Goal: Transaction & Acquisition: Purchase product/service

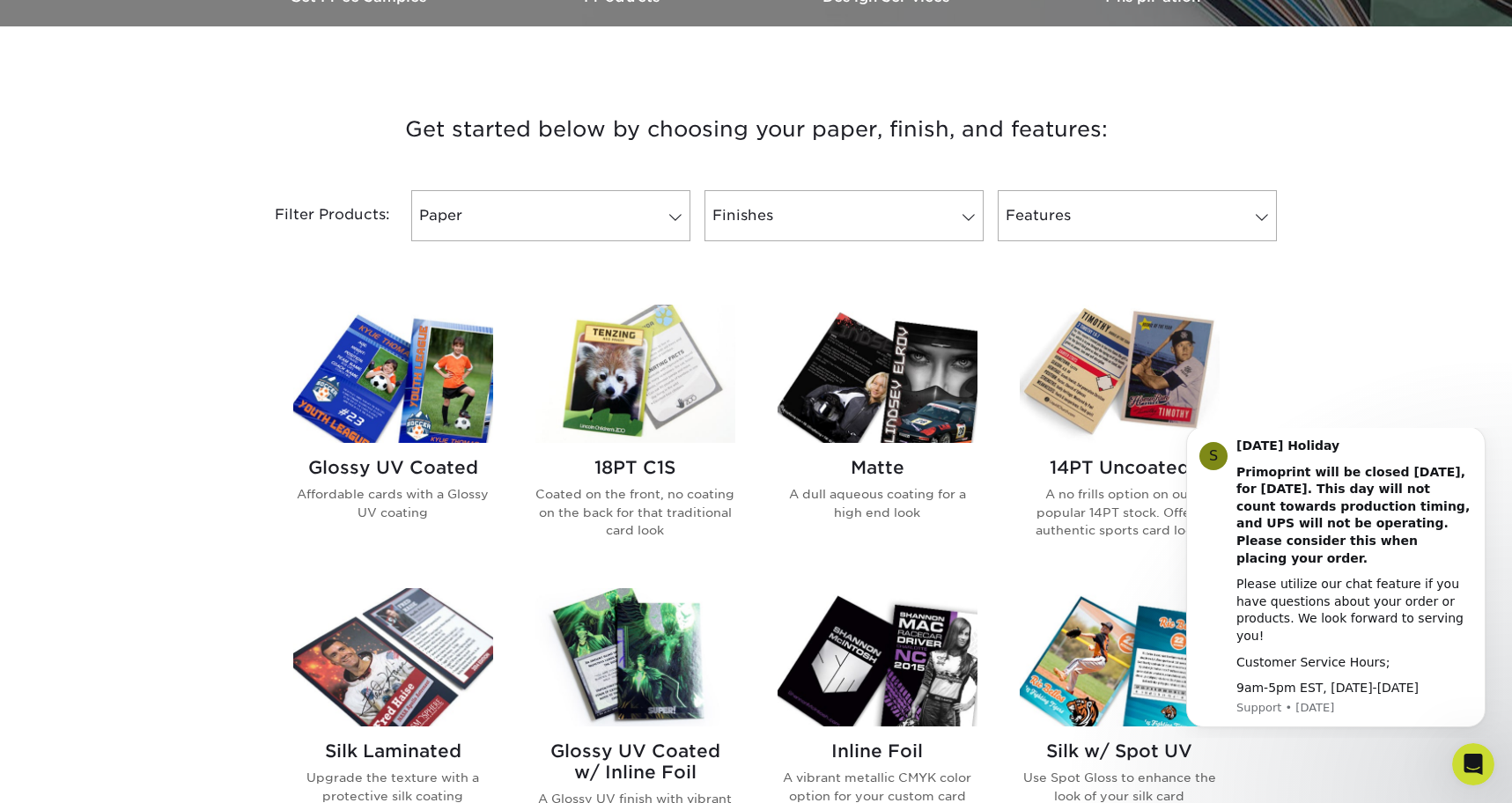
scroll to position [759, 0]
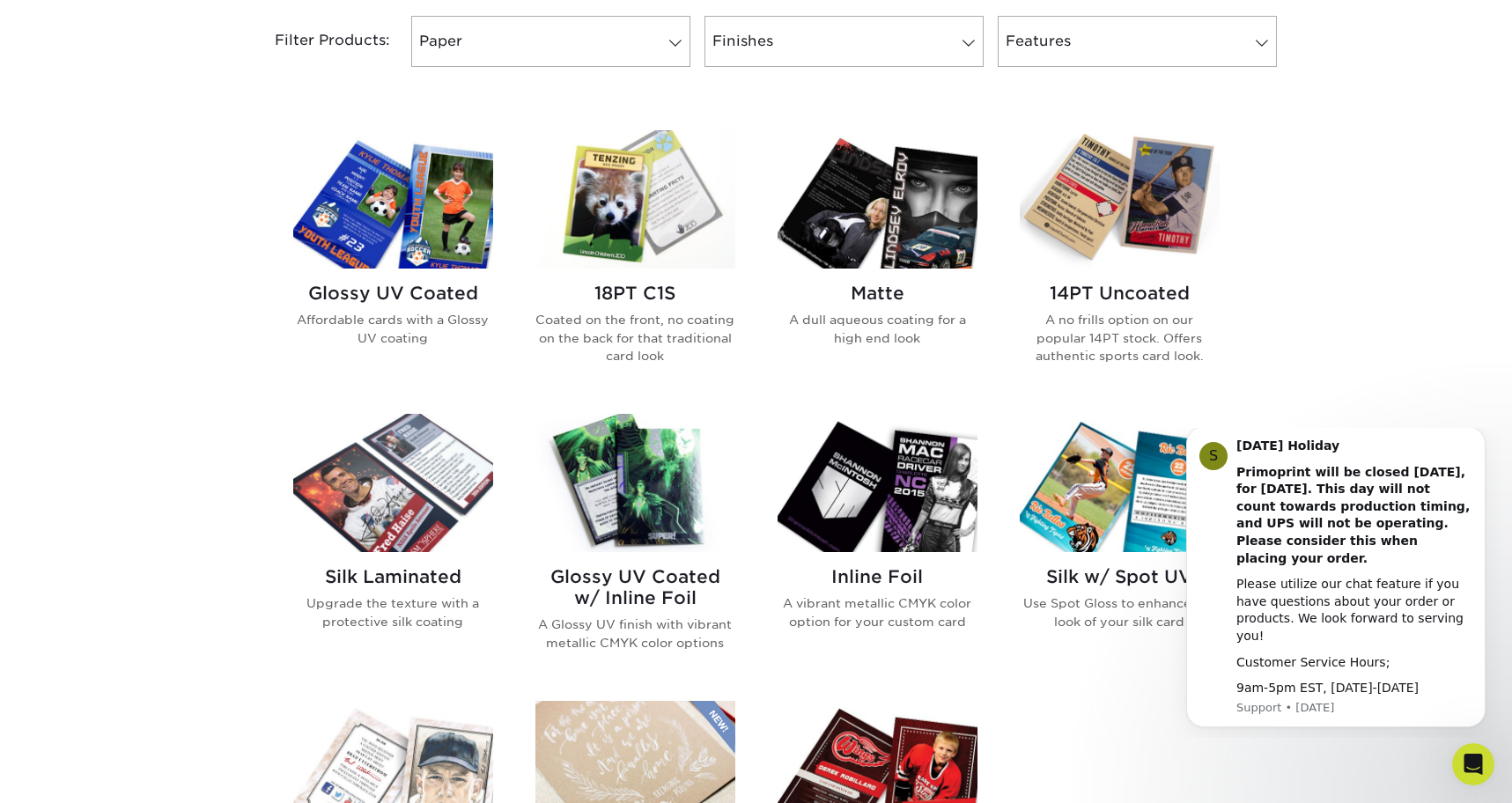
click at [667, 303] on h2 "18PT C1S" at bounding box center [635, 293] width 200 height 21
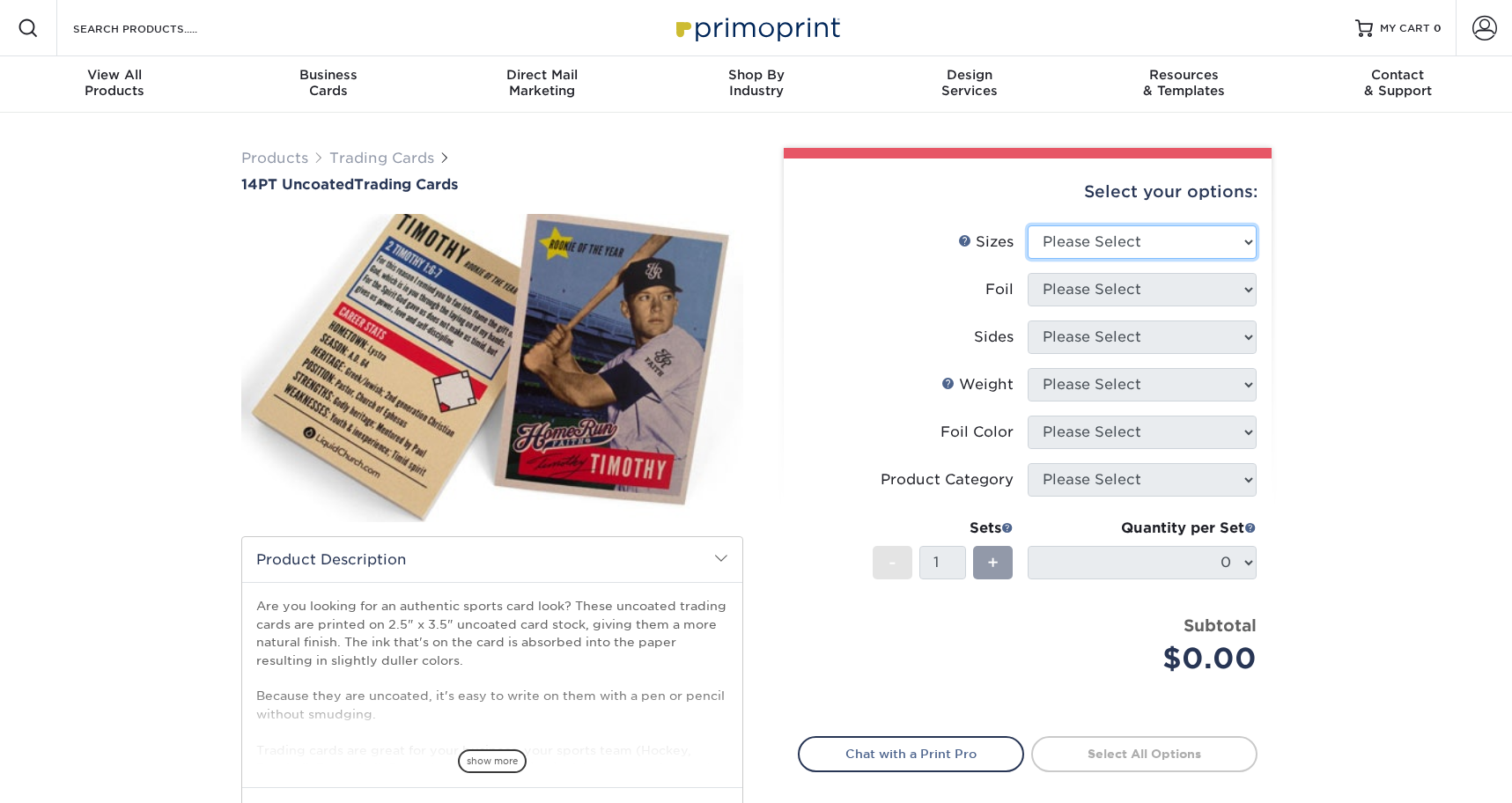
click at [1081, 234] on select "Please Select 2.5" x 3.5"" at bounding box center [1142, 242] width 229 height 34
select select "2.50x3.50"
click at [1028, 225] on select "Please Select 2.5" x 3.5"" at bounding box center [1142, 242] width 229 height 34
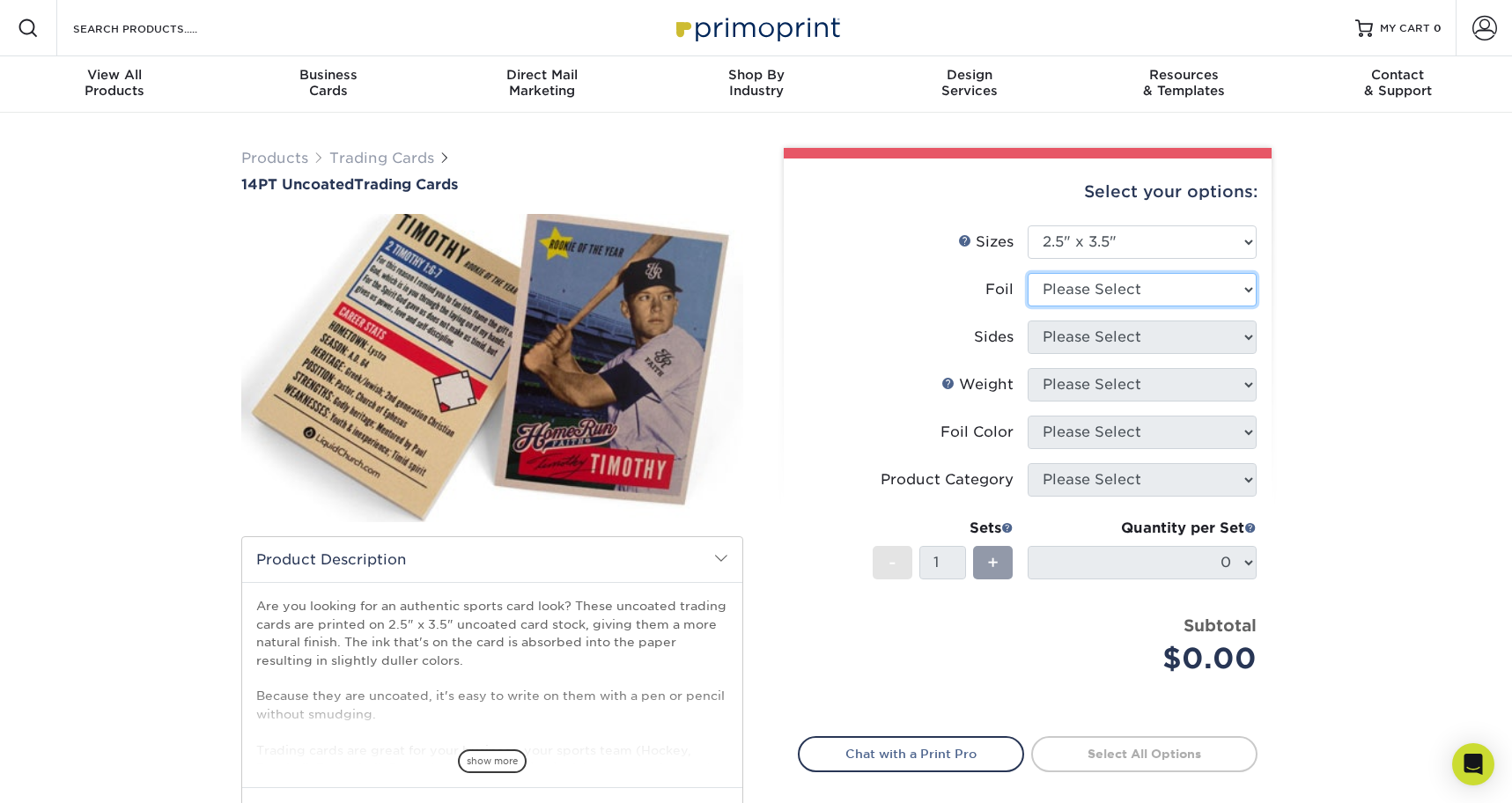
click at [1092, 287] on select "Please Select Yes No" at bounding box center [1142, 290] width 229 height 34
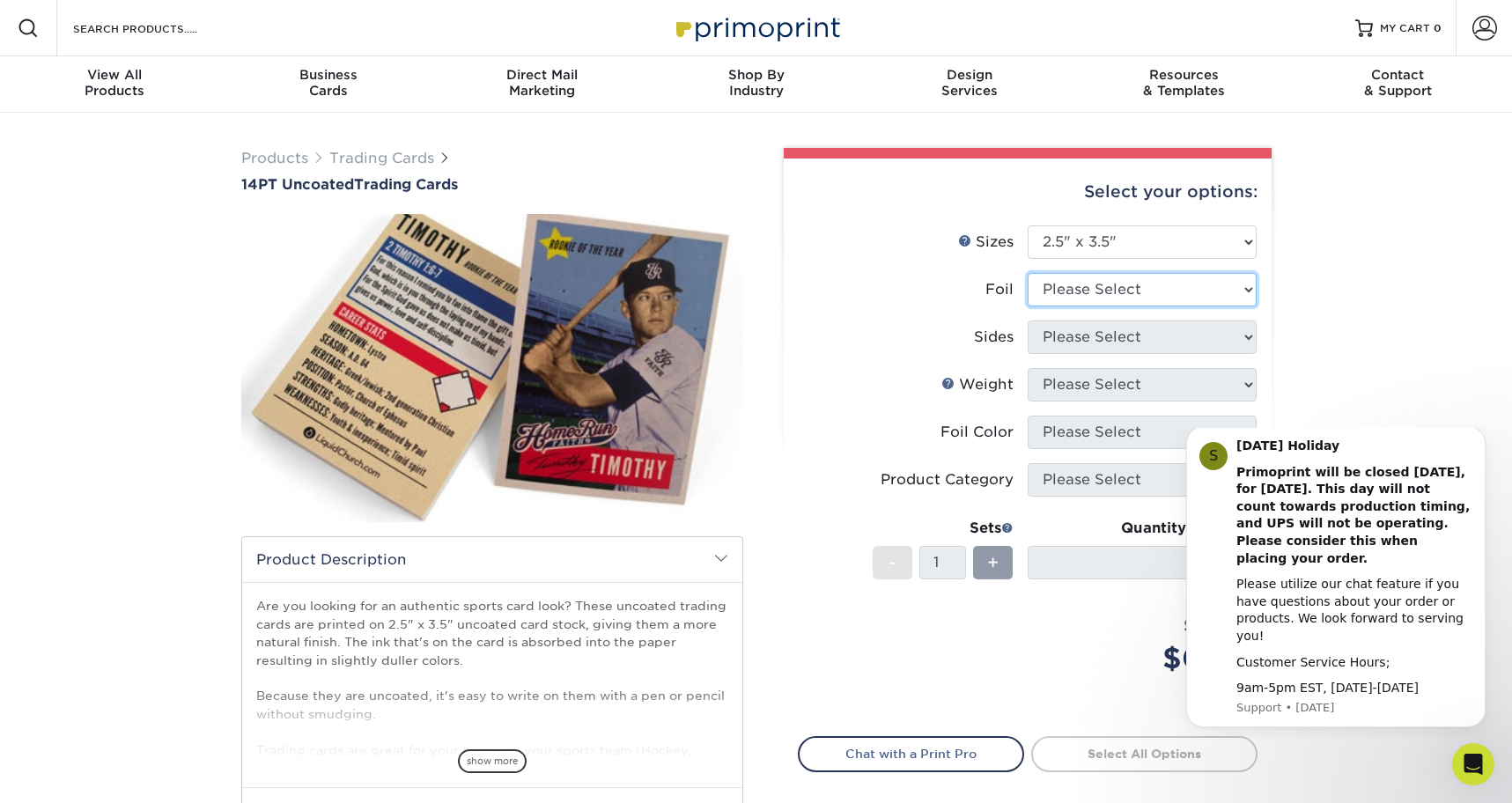
select select "0"
click at [1028, 273] on select "Please Select Yes No" at bounding box center [1142, 290] width 229 height 34
click at [1089, 330] on select "Please Select Print Both Sides Print Both Sides - Foil Both Sides Print Both Si…" at bounding box center [1142, 338] width 229 height 34
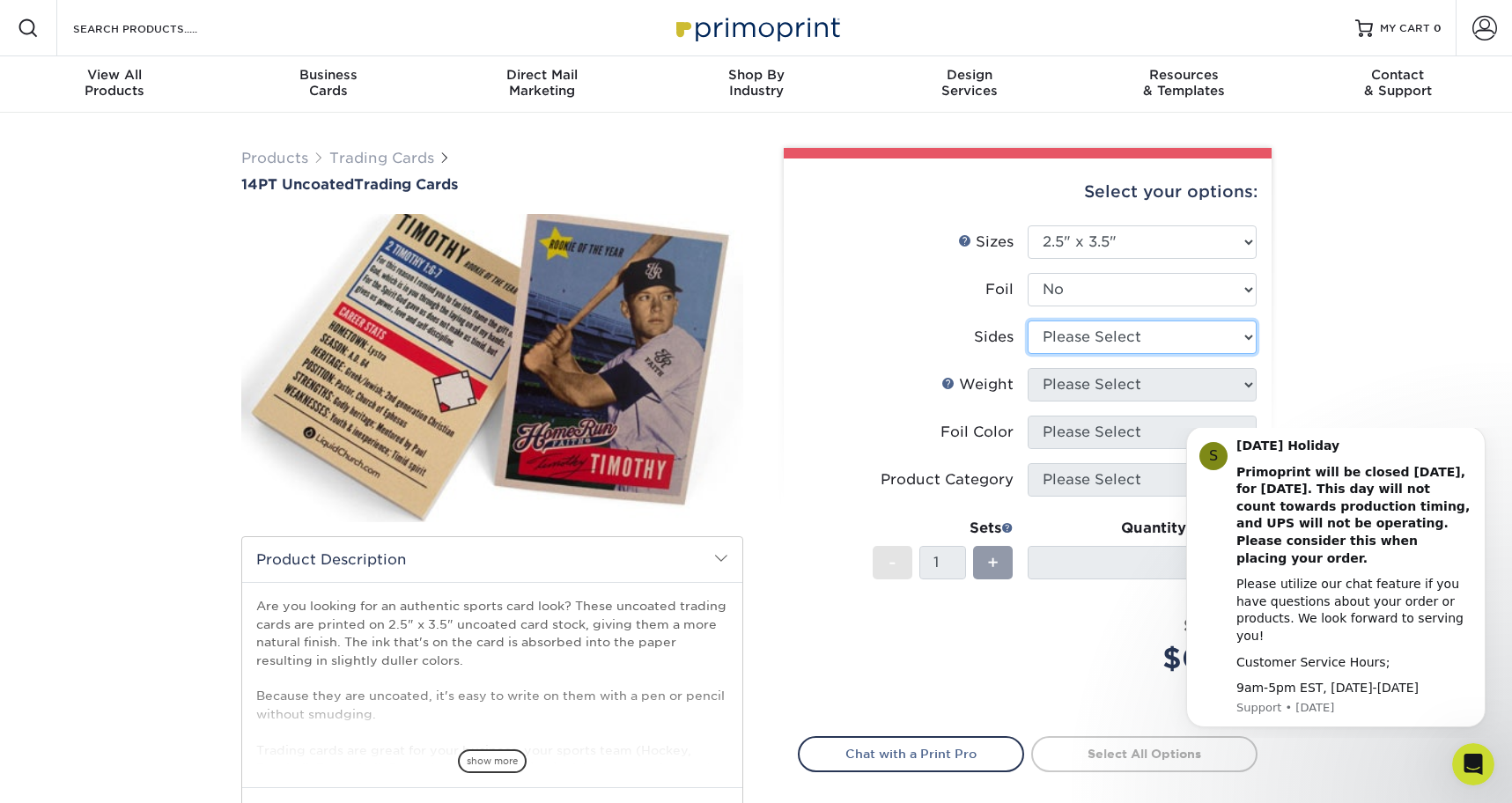
select select "13abbda7-1d64-4f25-8bb2-c179b224825d"
click at [1028, 321] on select "Please Select Print Both Sides Print Front Only" at bounding box center [1142, 338] width 229 height 34
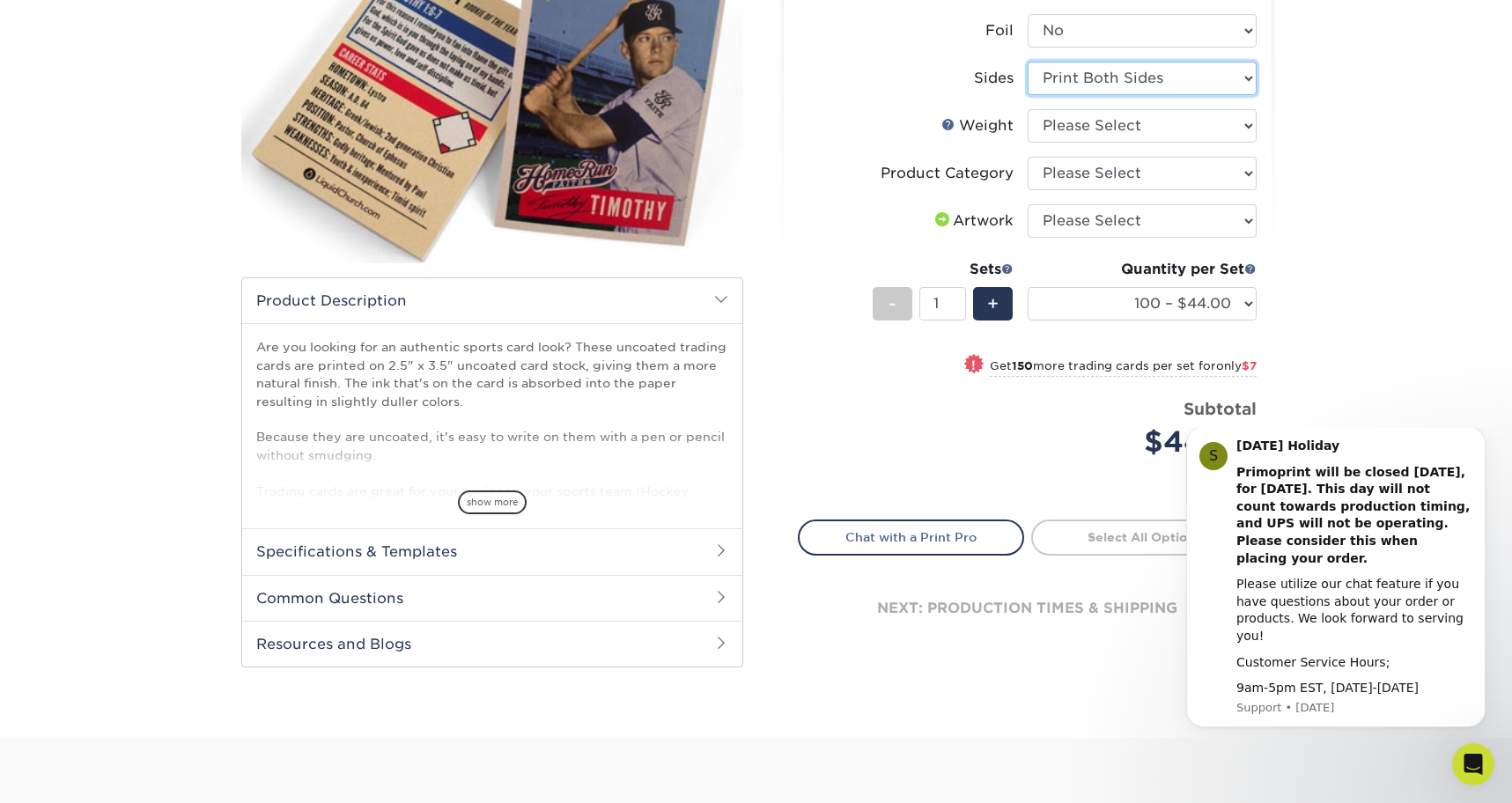
scroll to position [265, 0]
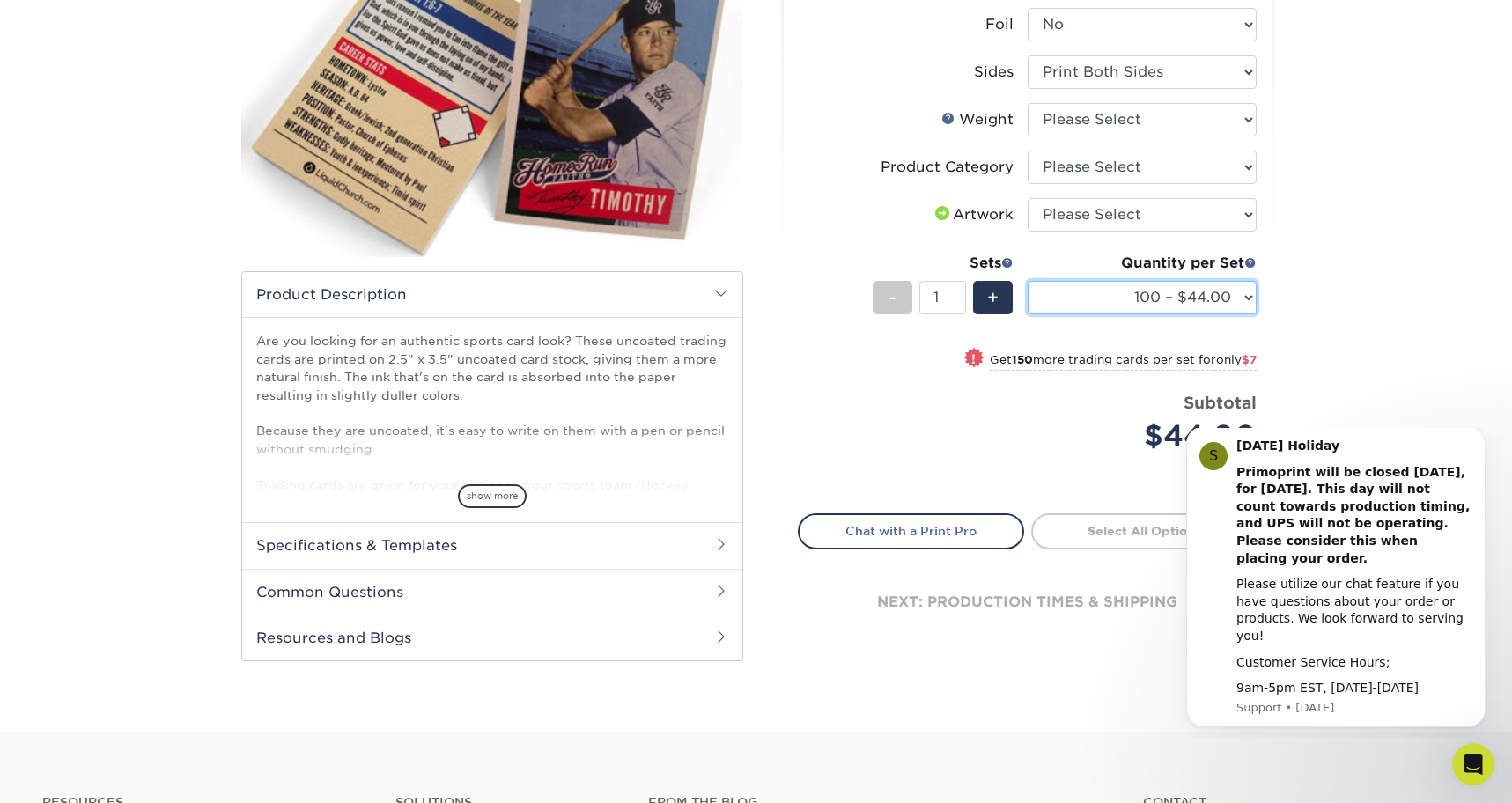
click at [1234, 298] on select "100 – $44.00 250 – $51.00 500 – $54.00 1000 – $78.00 2500 – $148.00 5000 – $198…" at bounding box center [1142, 298] width 229 height 34
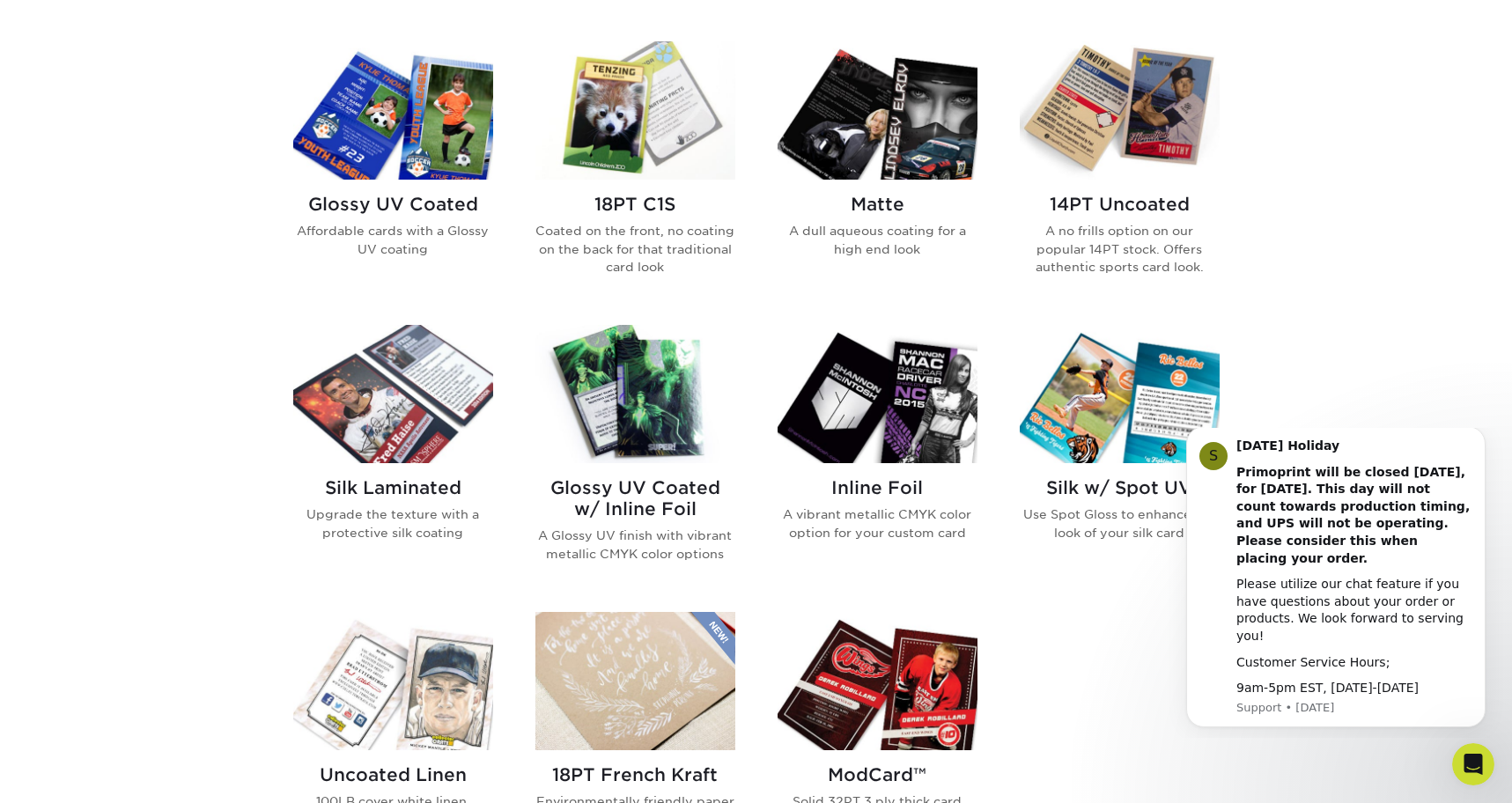
scroll to position [843, 0]
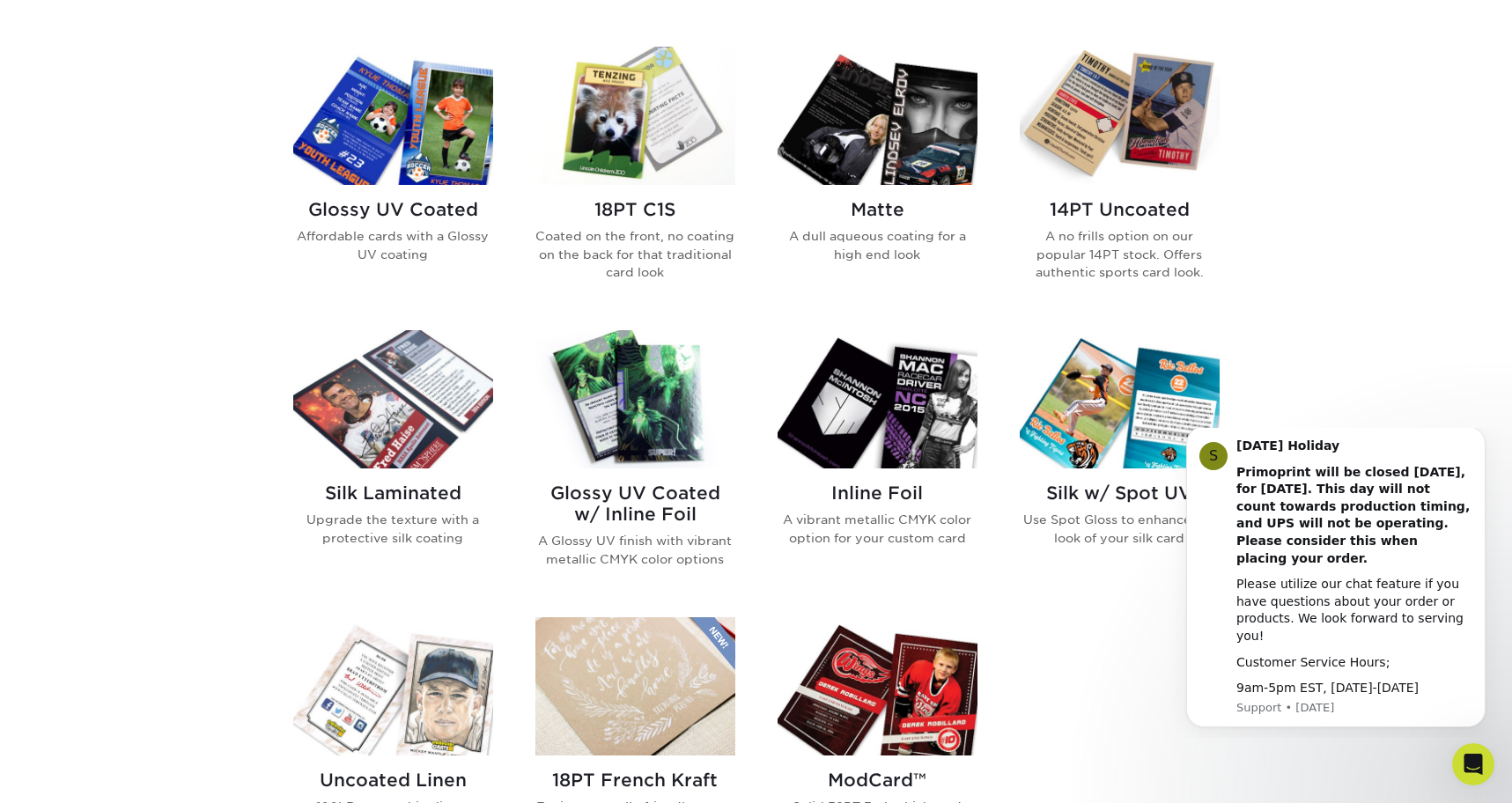
click at [421, 190] on div "Glossy UV Coated Affordable cards with a Glossy UV coating" at bounding box center [393, 238] width 200 height 107
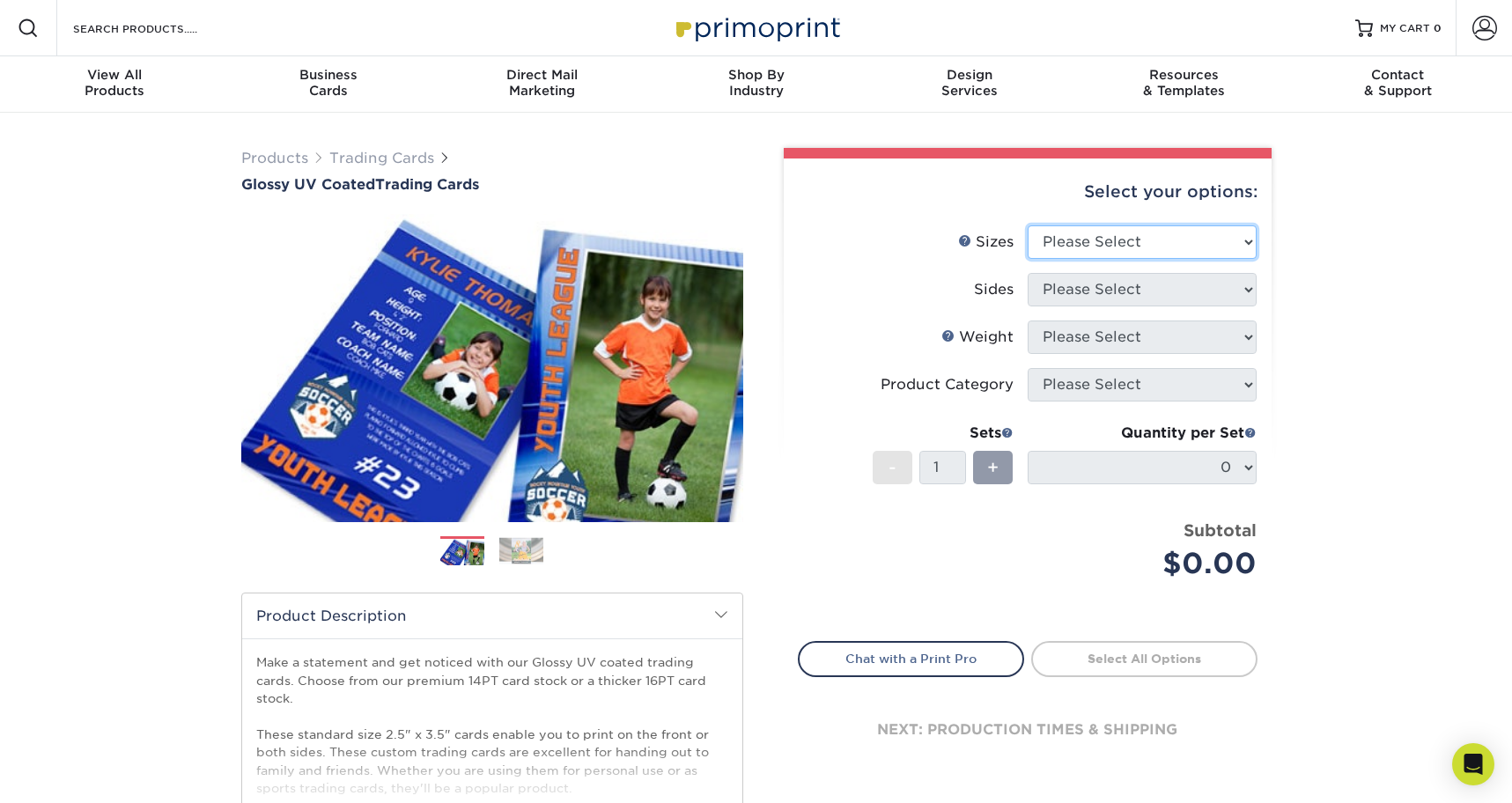
click at [1081, 248] on select "Please Select 2.5" x 3.5"" at bounding box center [1142, 242] width 229 height 34
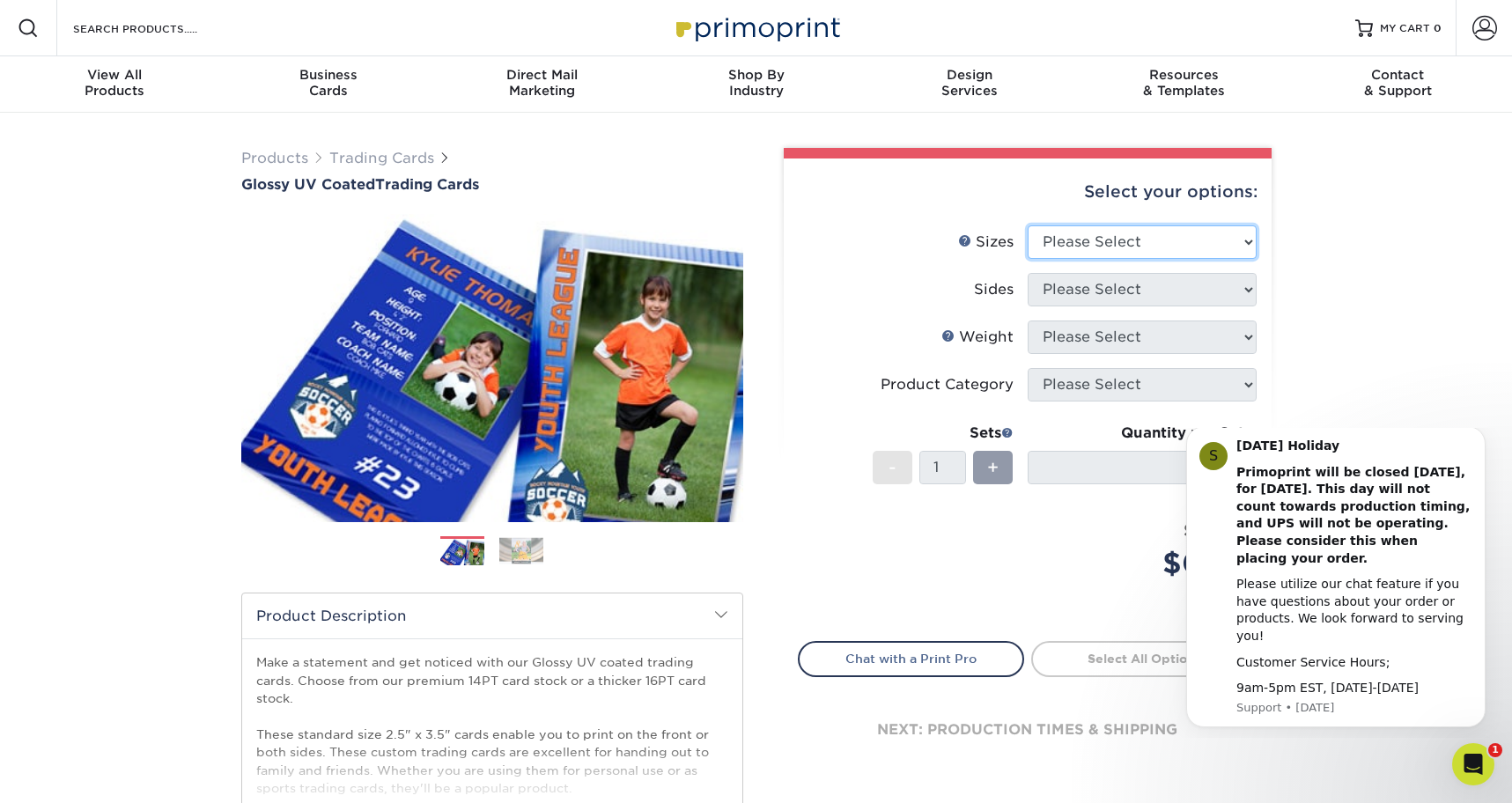
select select "2.50x3.50"
click at [1028, 225] on select "Please Select 2.5" x 3.5"" at bounding box center [1142, 242] width 229 height 34
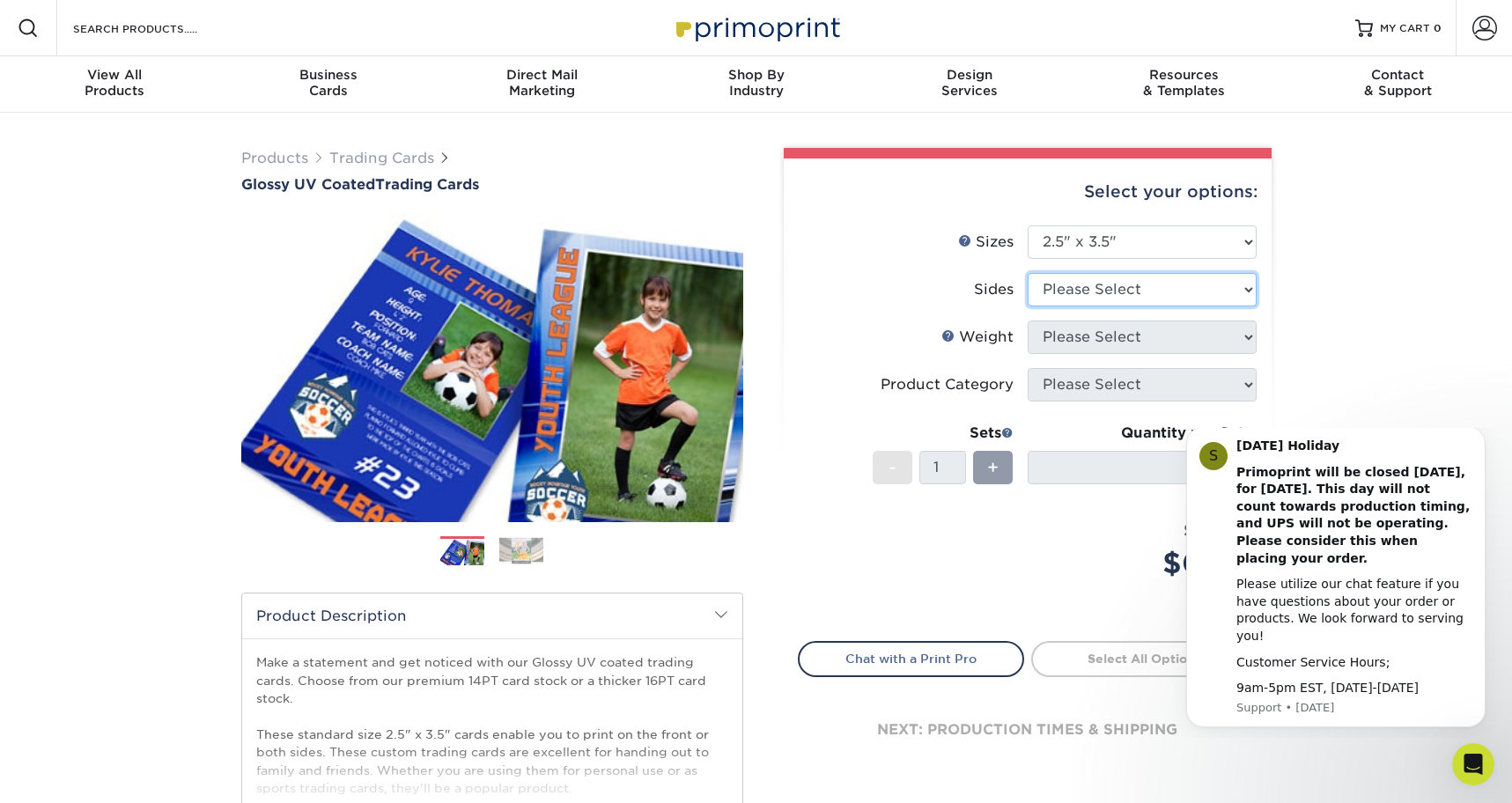
click at [1096, 288] on select "Please Select Print Both Sides Print Front Only" at bounding box center [1142, 290] width 229 height 34
select select "13abbda7-1d64-4f25-8bb2-c179b224825d"
click at [1028, 273] on select "Please Select Print Both Sides Print Front Only" at bounding box center [1142, 290] width 229 height 34
click at [1102, 335] on select "Please Select 16PT 14PT 18PT C1S" at bounding box center [1142, 338] width 229 height 34
select select "14PT"
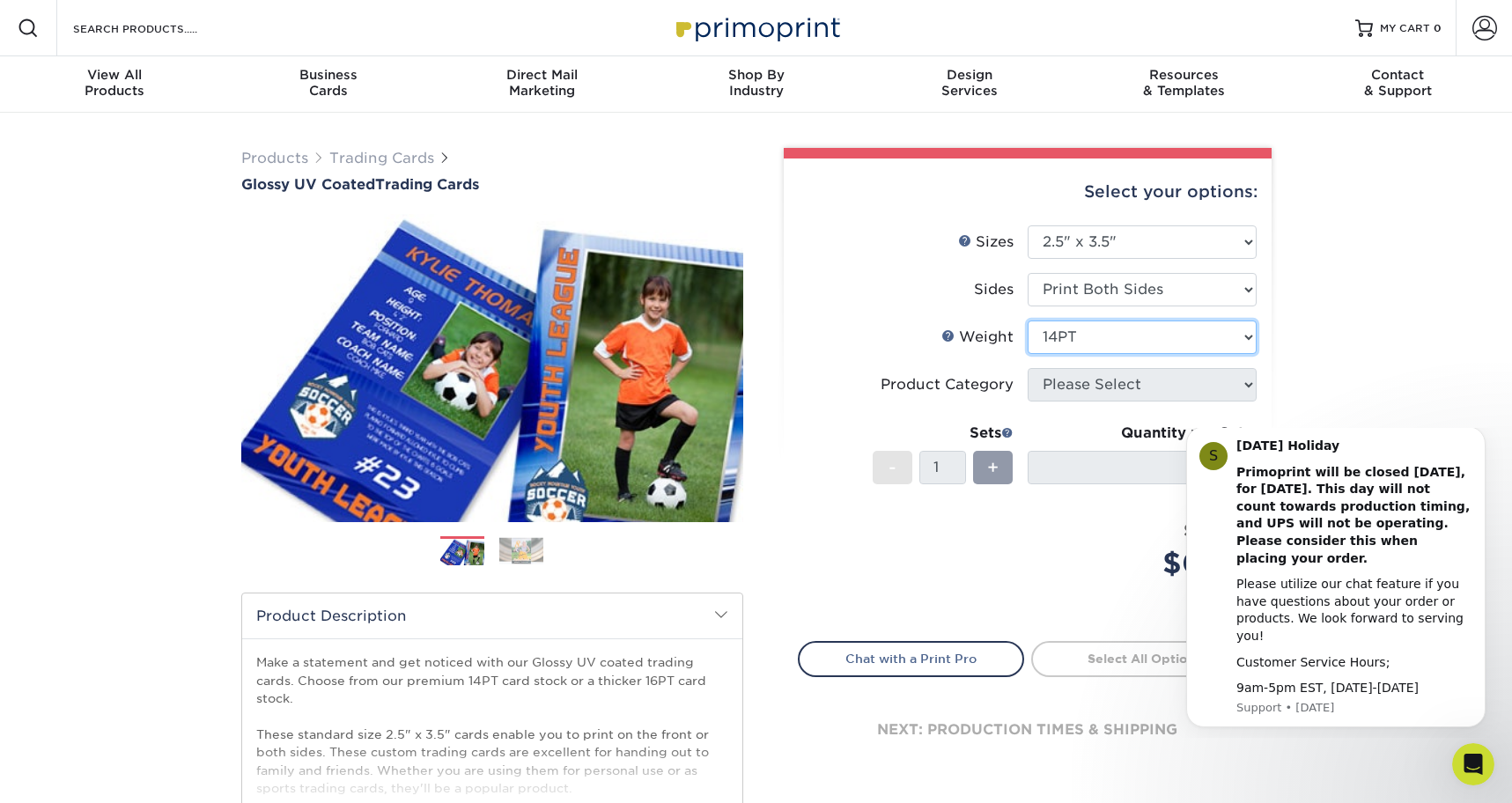
click at [1028, 321] on select "Please Select 16PT 14PT 18PT C1S" at bounding box center [1142, 338] width 229 height 34
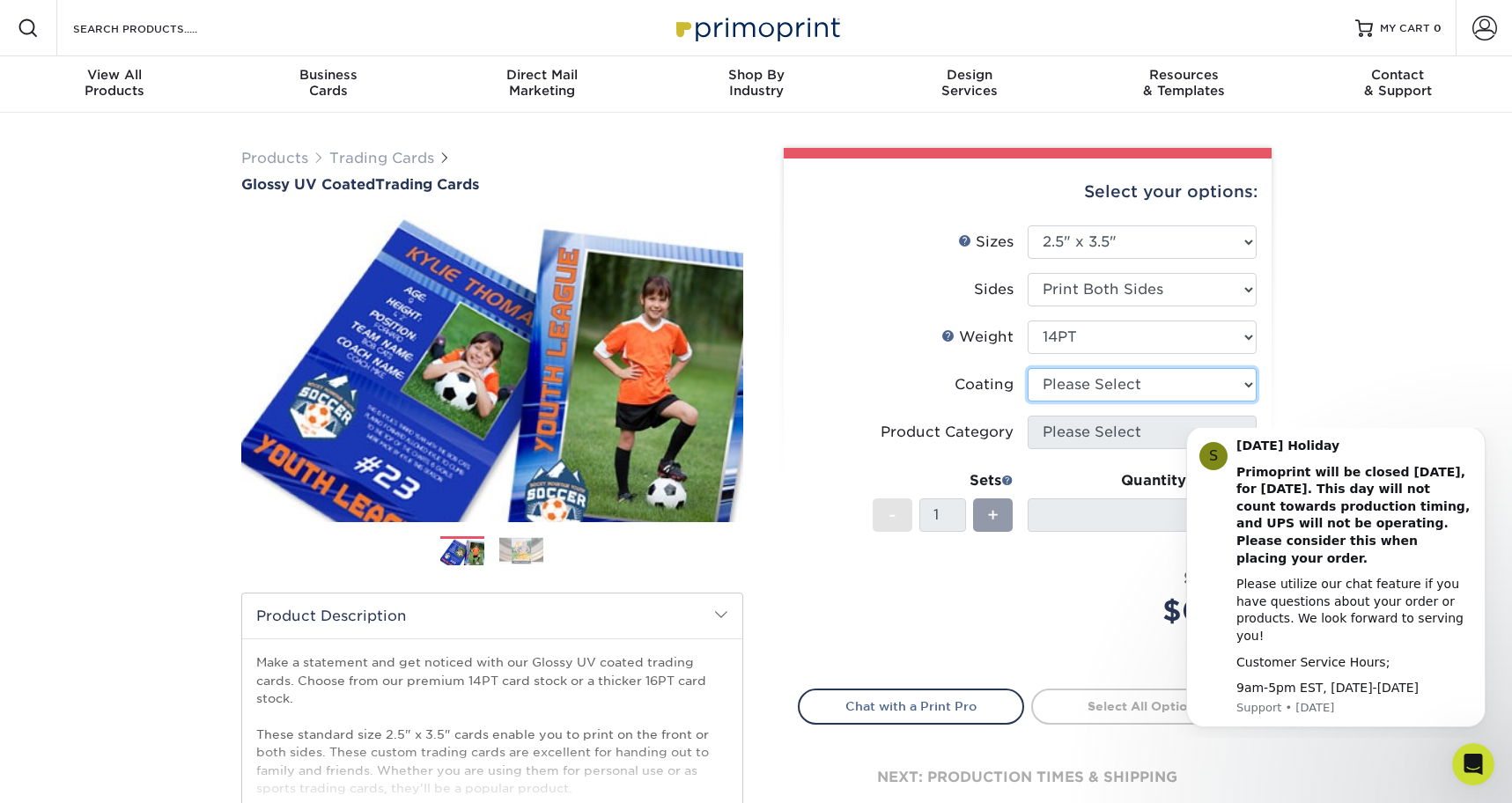
click at [1104, 388] on select at bounding box center [1142, 385] width 229 height 34
select select "1e8116af-acfc-44b1-83dc-8181aa338834"
click at [1028, 368] on select at bounding box center [1142, 385] width 229 height 34
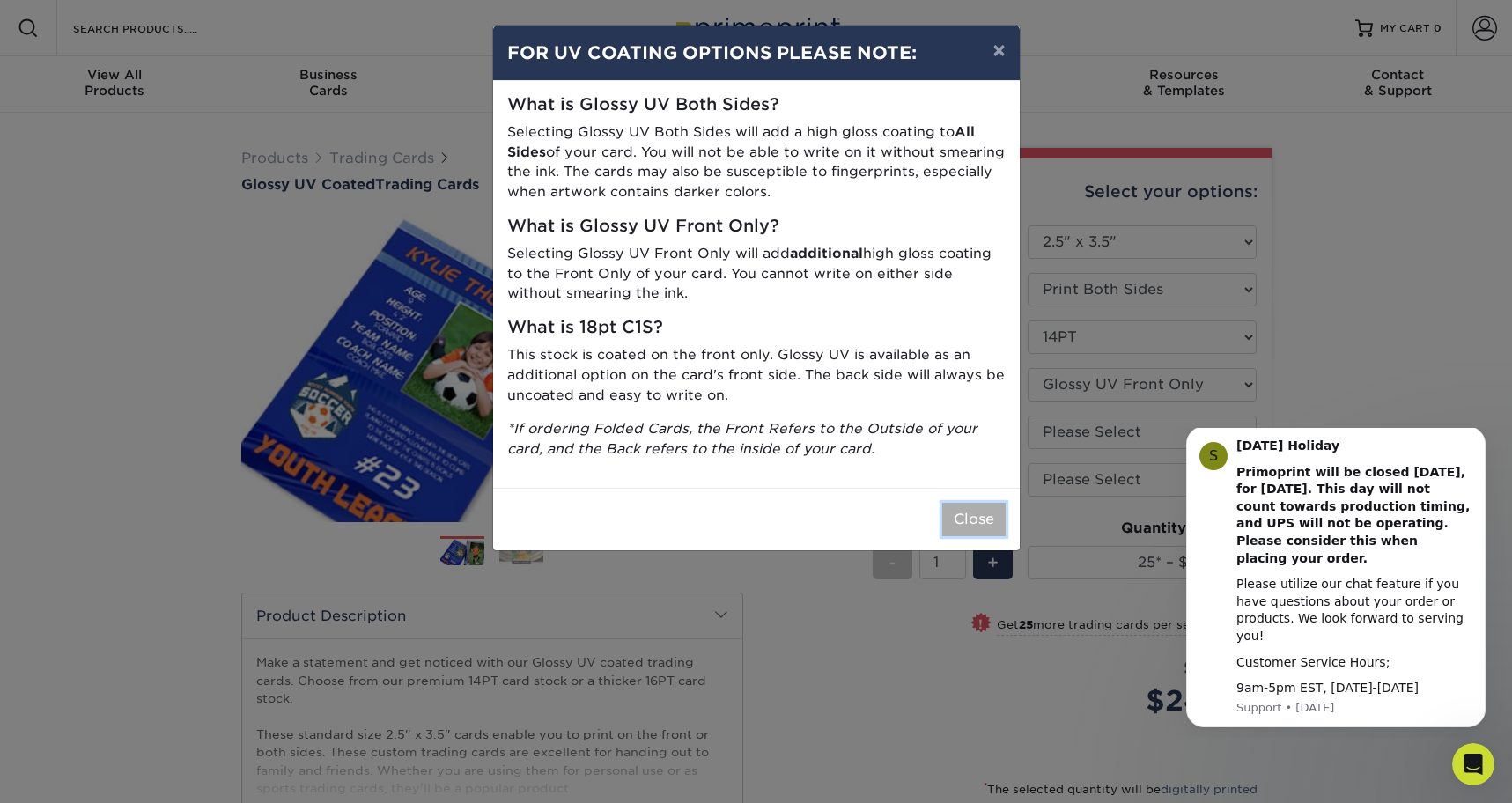
click at [974, 526] on button "Close" at bounding box center [974, 519] width 64 height 34
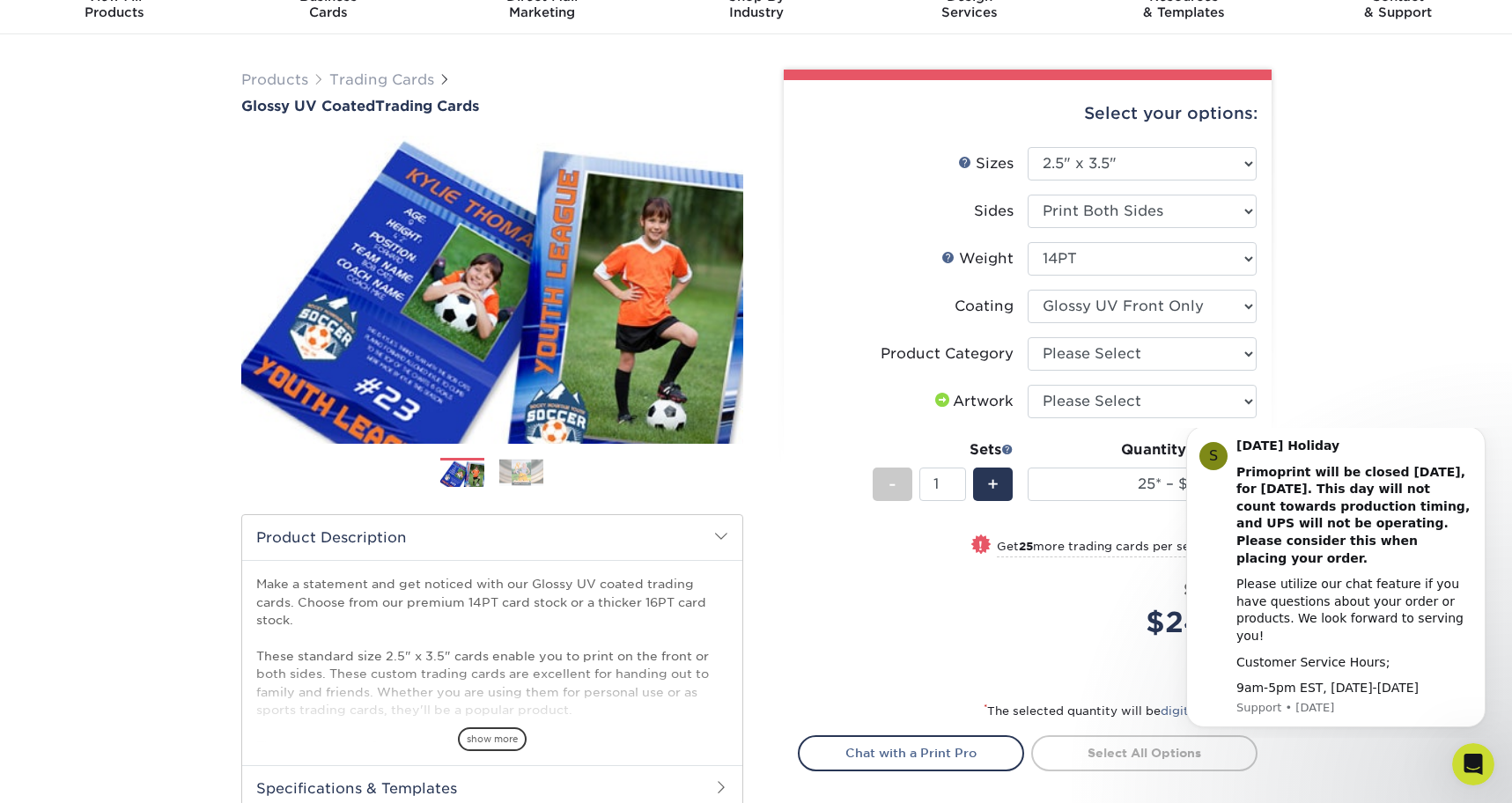
scroll to position [81, 0]
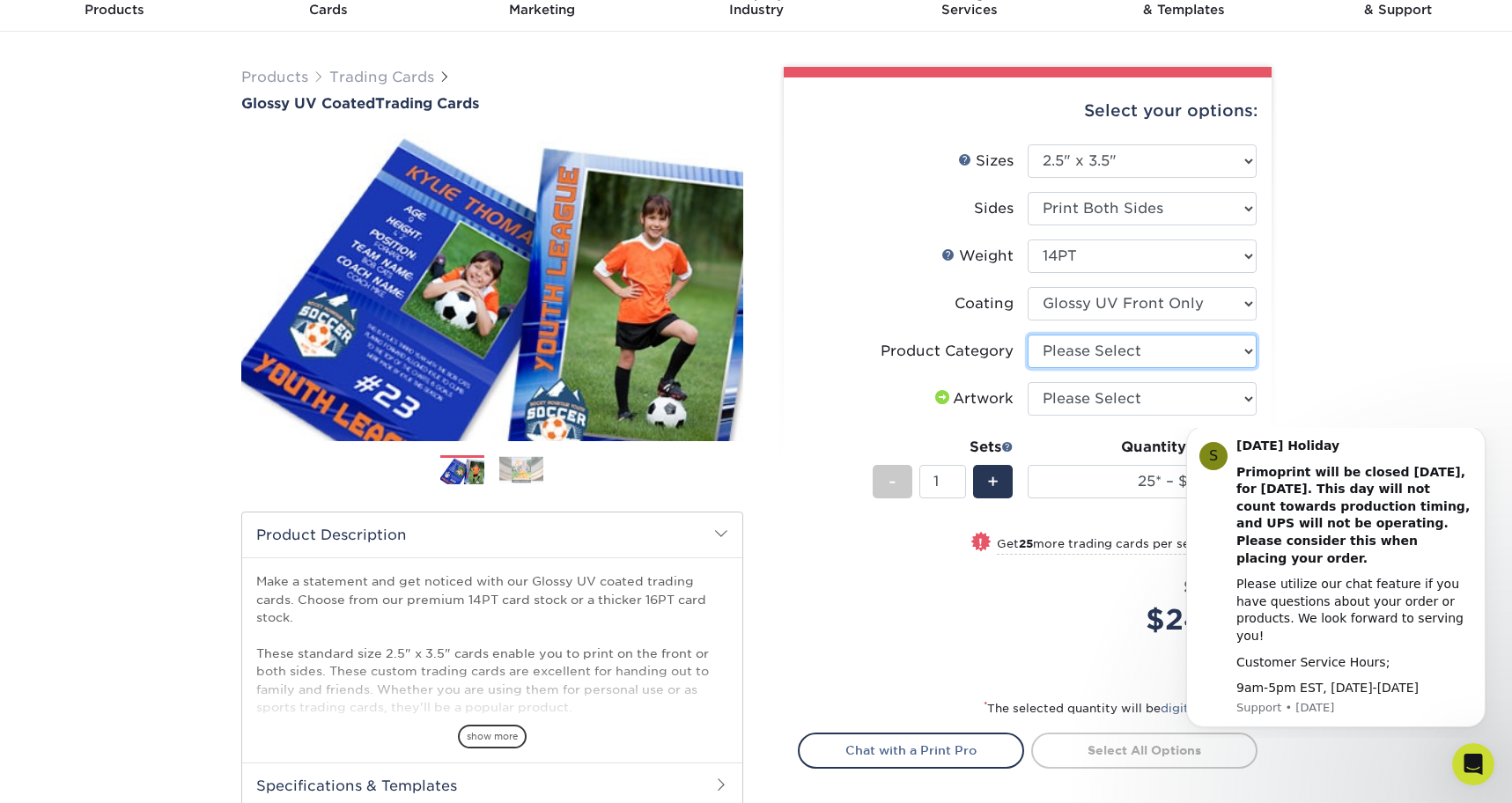
click at [1060, 358] on select "Please Select Trading Cards" at bounding box center [1142, 352] width 229 height 34
select select "c2f9bce9-36c2-409d-b101-c29d9d031e18"
click at [1028, 335] on select "Please Select Trading Cards" at bounding box center [1142, 352] width 229 height 34
click at [1090, 403] on select "Please Select I will upload files I need a design - $100" at bounding box center [1142, 399] width 229 height 34
select select "upload"
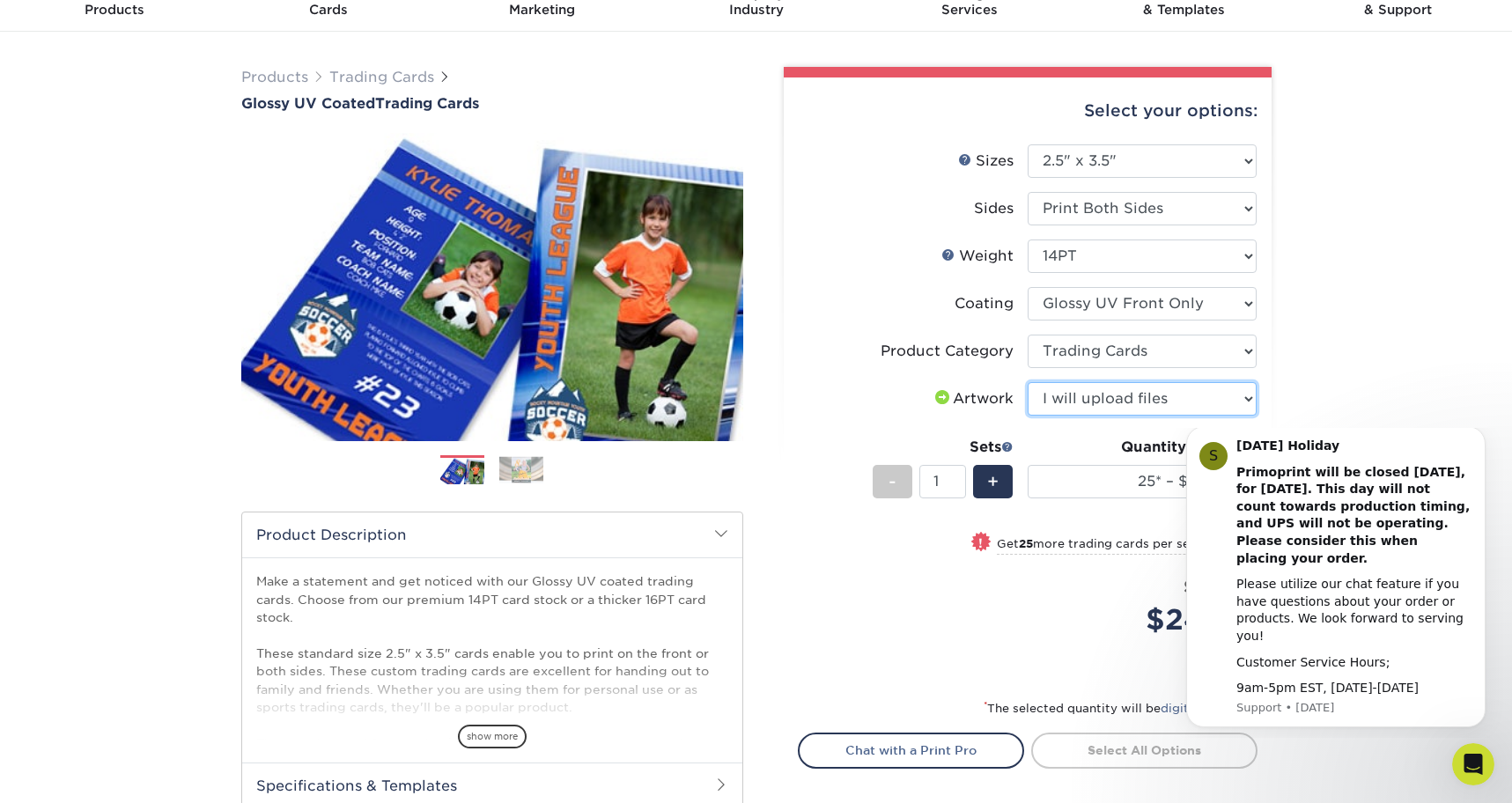
click at [1028, 382] on select "Please Select I will upload files I need a design - $100" at bounding box center [1142, 399] width 229 height 34
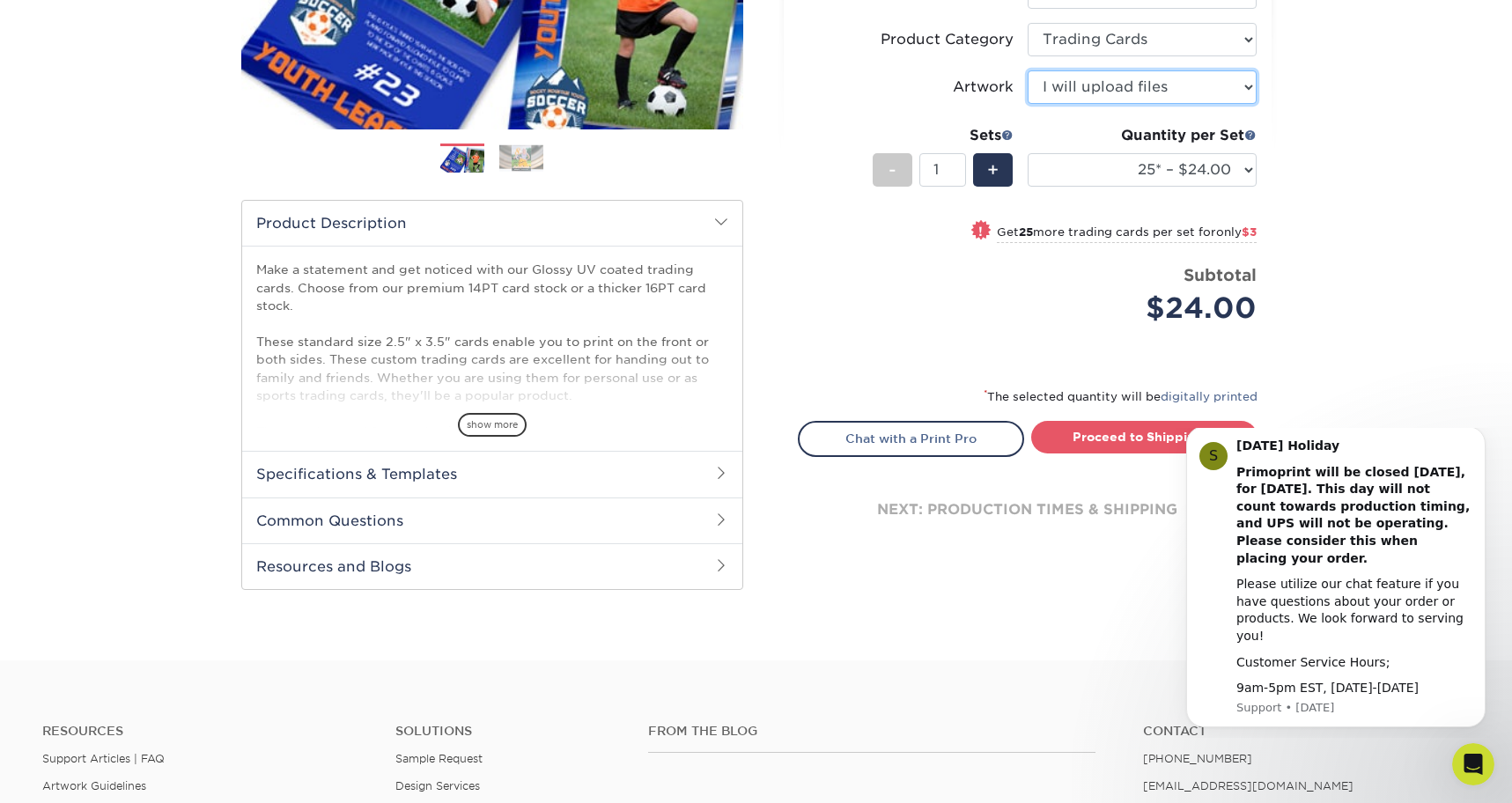
scroll to position [376, 0]
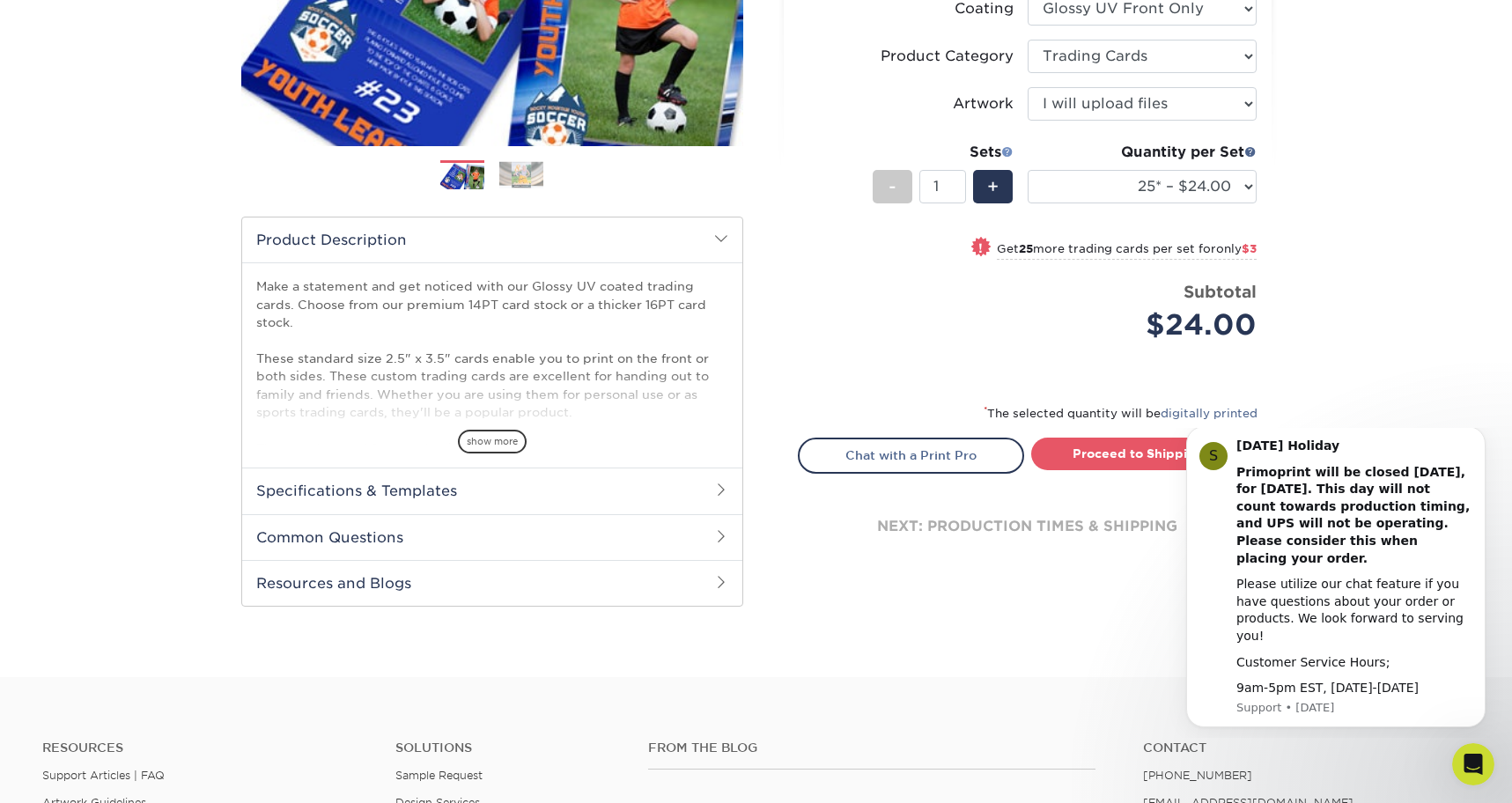
click at [1005, 148] on span at bounding box center [1007, 151] width 12 height 12
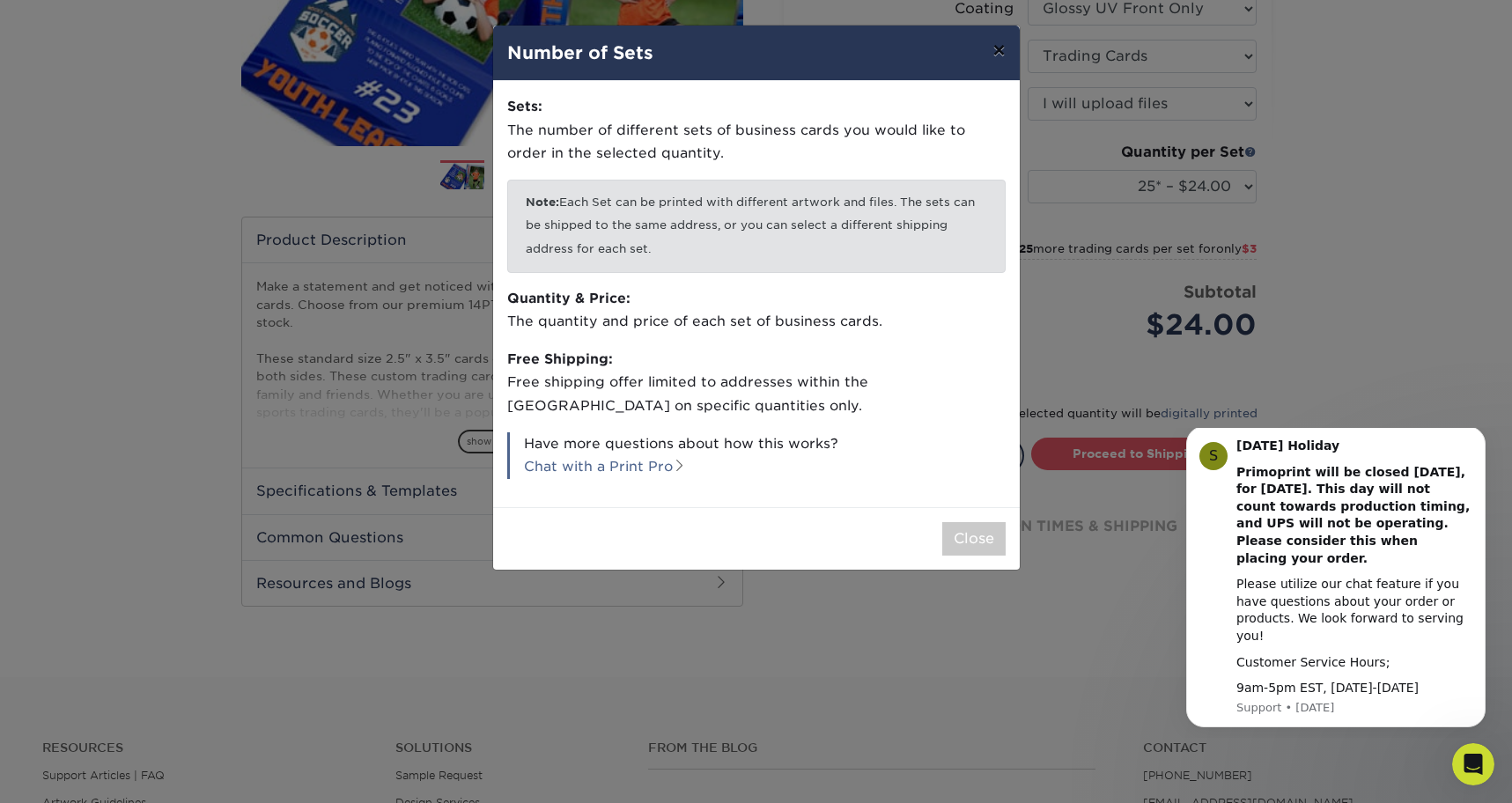
click at [995, 49] on button "×" at bounding box center [998, 50] width 41 height 49
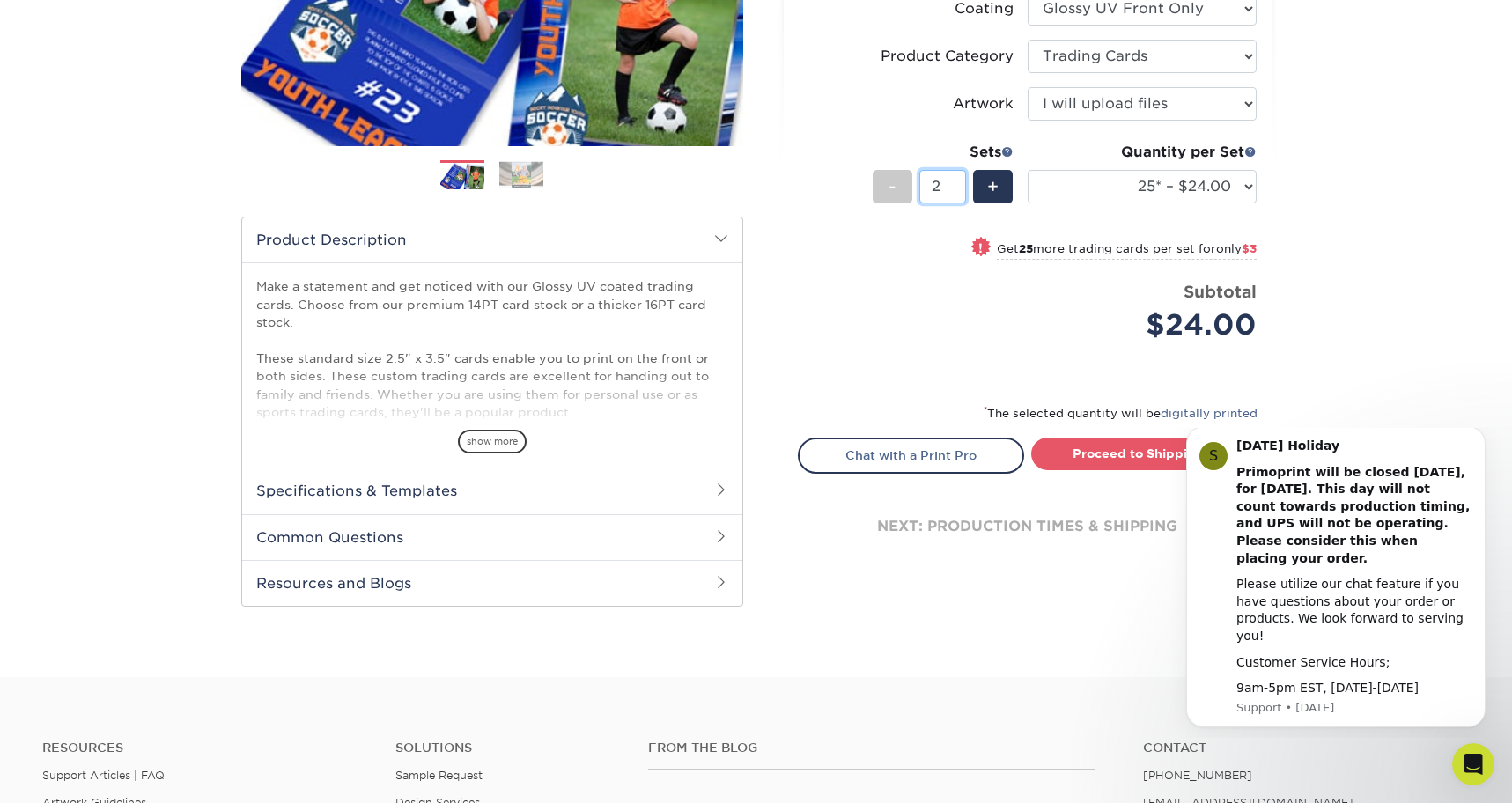
drag, startPoint x: 954, startPoint y: 185, endPoint x: 907, endPoint y: 185, distance: 47.0
click at [919, 185] on input "2" at bounding box center [942, 186] width 47 height 34
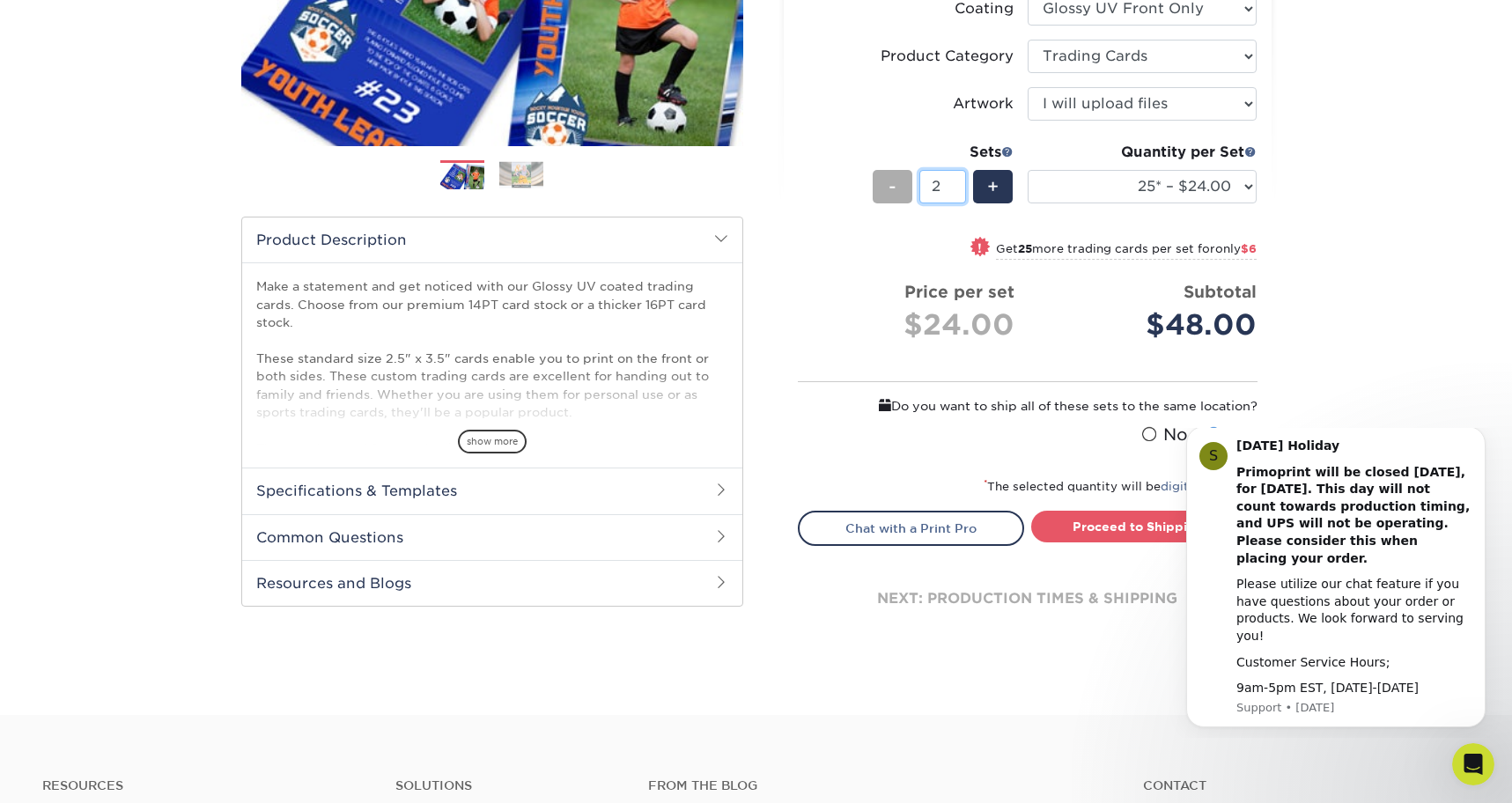
drag, startPoint x: 945, startPoint y: 185, endPoint x: 894, endPoint y: 191, distance: 51.4
click at [915, 192] on div "- 2 +" at bounding box center [942, 189] width 141 height 40
type input "20"
click at [845, 345] on li "Price per set $24.00 Subtotal $48.00 This product does not qualify for a discou…" at bounding box center [1027, 324] width 432 height 88
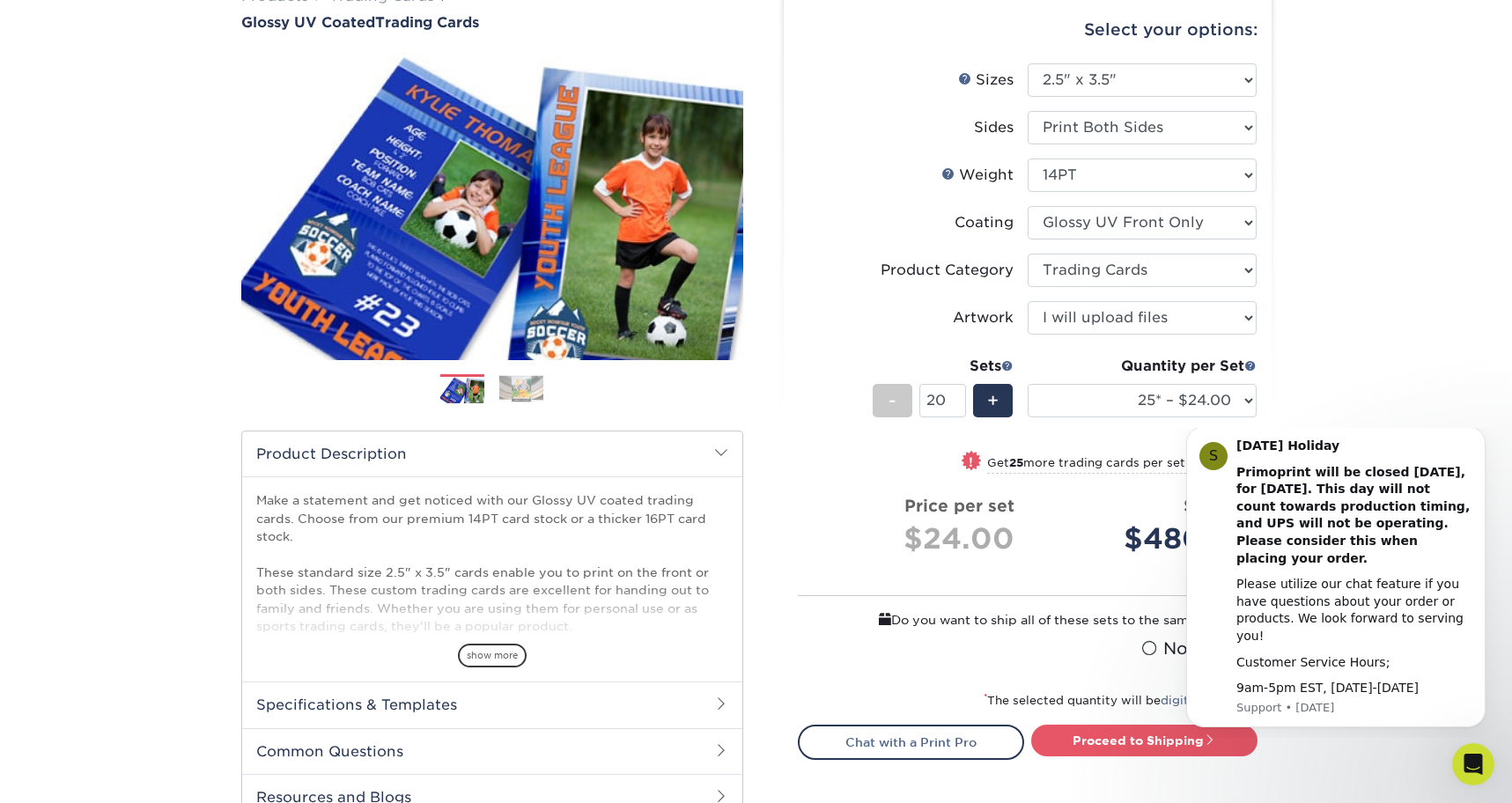
scroll to position [44, 0]
